Goal: Navigation & Orientation: Find specific page/section

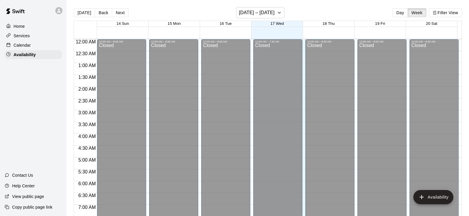
scroll to position [340, 0]
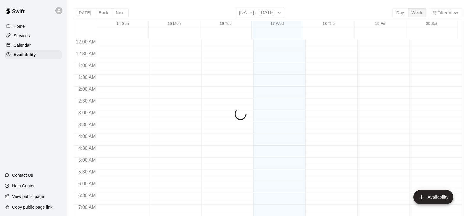
scroll to position [351, 0]
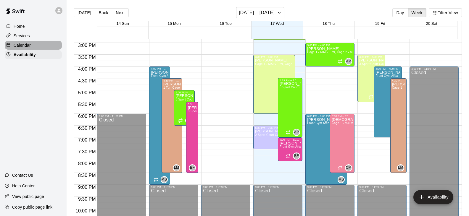
click at [25, 49] on div "Calendar" at bounding box center [33, 45] width 57 height 9
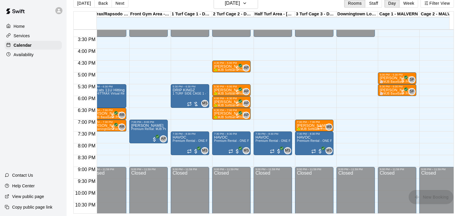
scroll to position [330, 174]
